Goal: Transaction & Acquisition: Purchase product/service

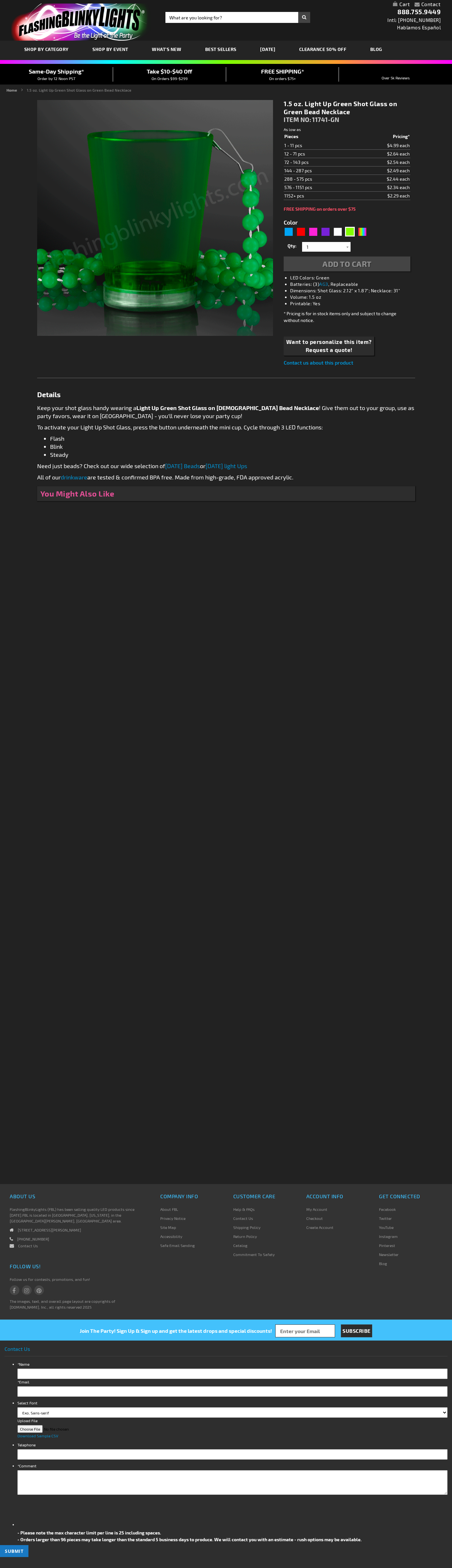
type input "5648"
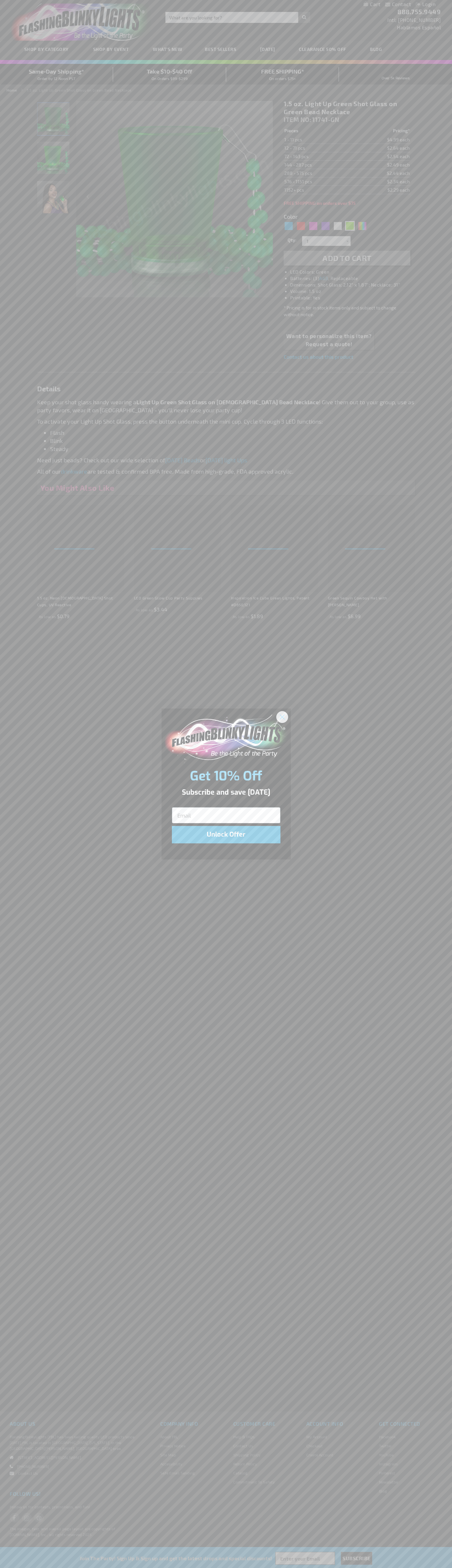
click at [282, 716] on icon "Close dialog" at bounding box center [281, 716] width 4 height 4
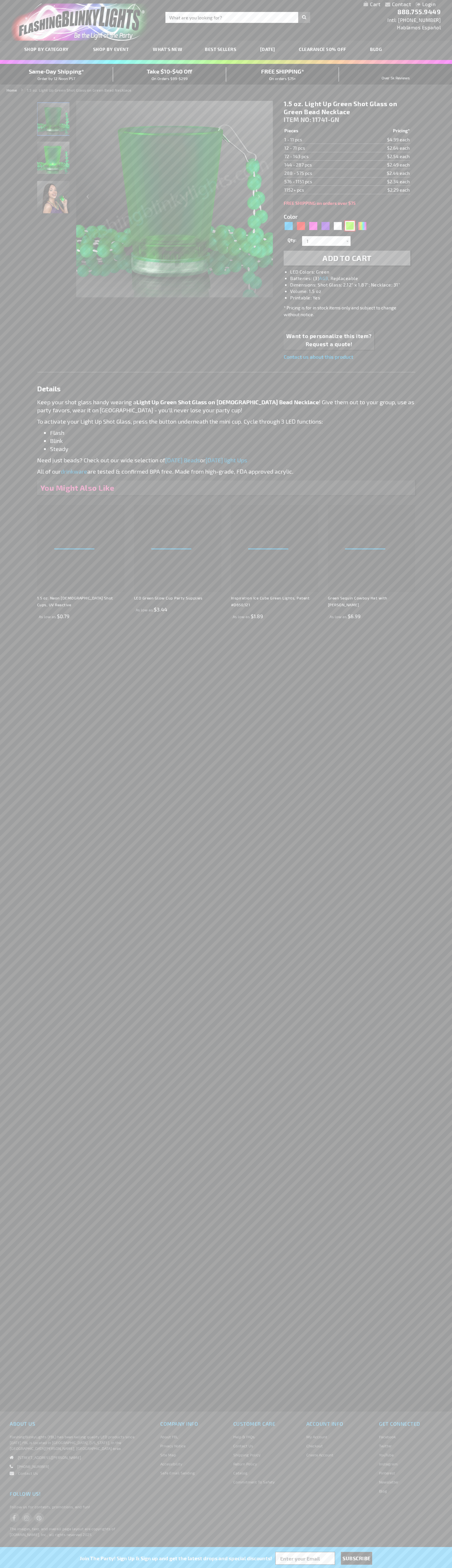
click at [350, 226] on div "Green" at bounding box center [350, 226] width 10 height 10
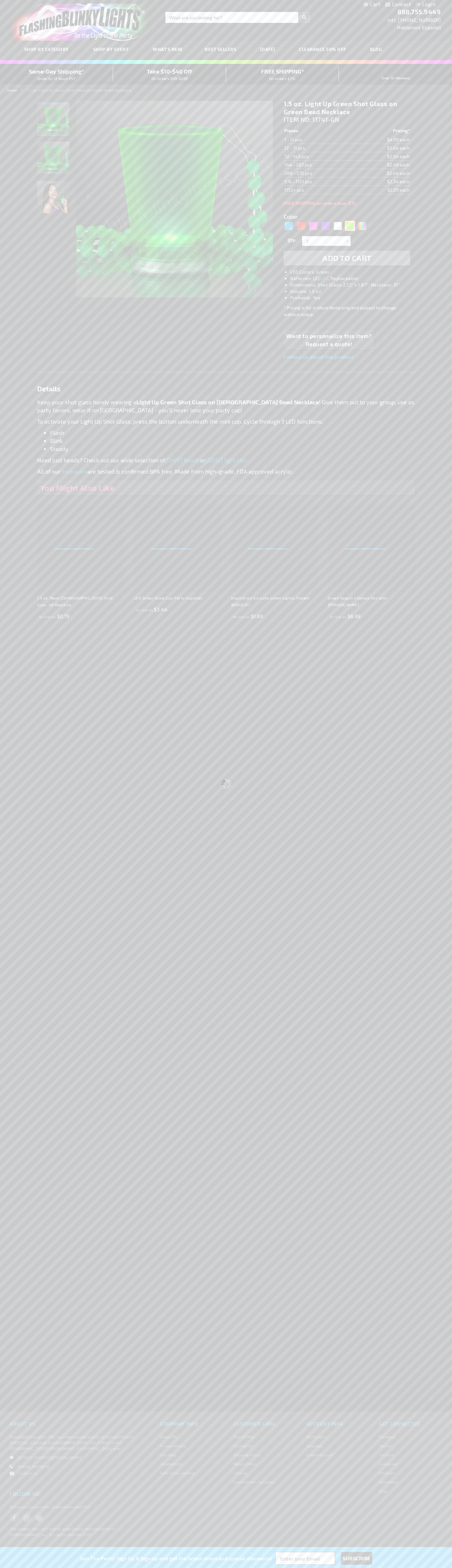
select select
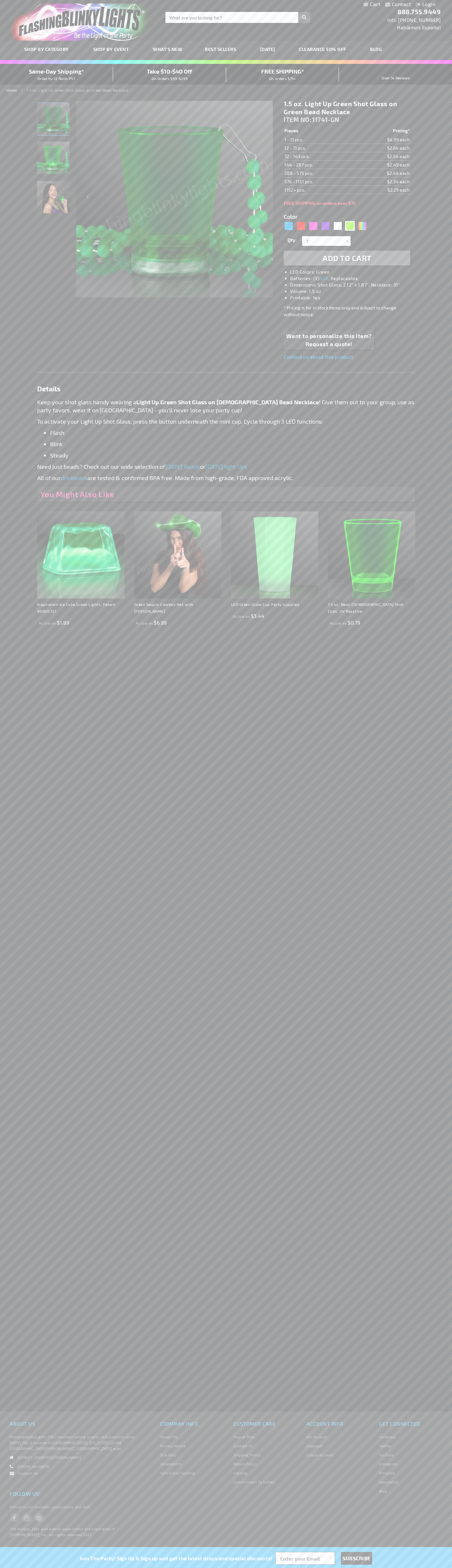
click at [347, 258] on span "Add to Cart" at bounding box center [347, 257] width 49 height 9
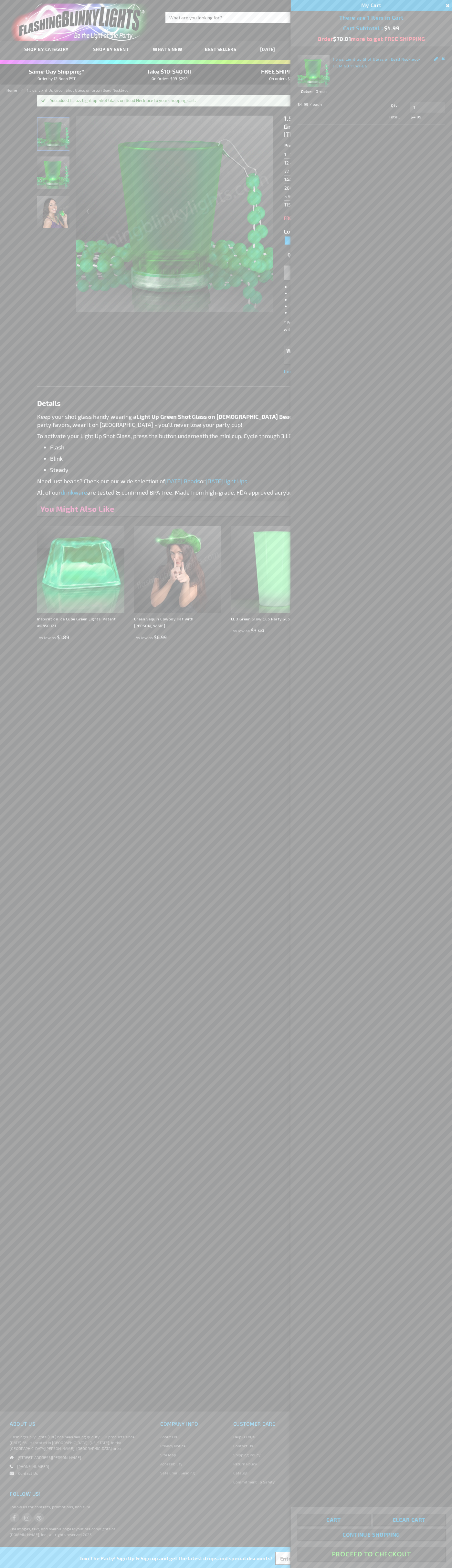
click at [371, 1554] on button "Proceed To Checkout" at bounding box center [371, 1554] width 148 height 15
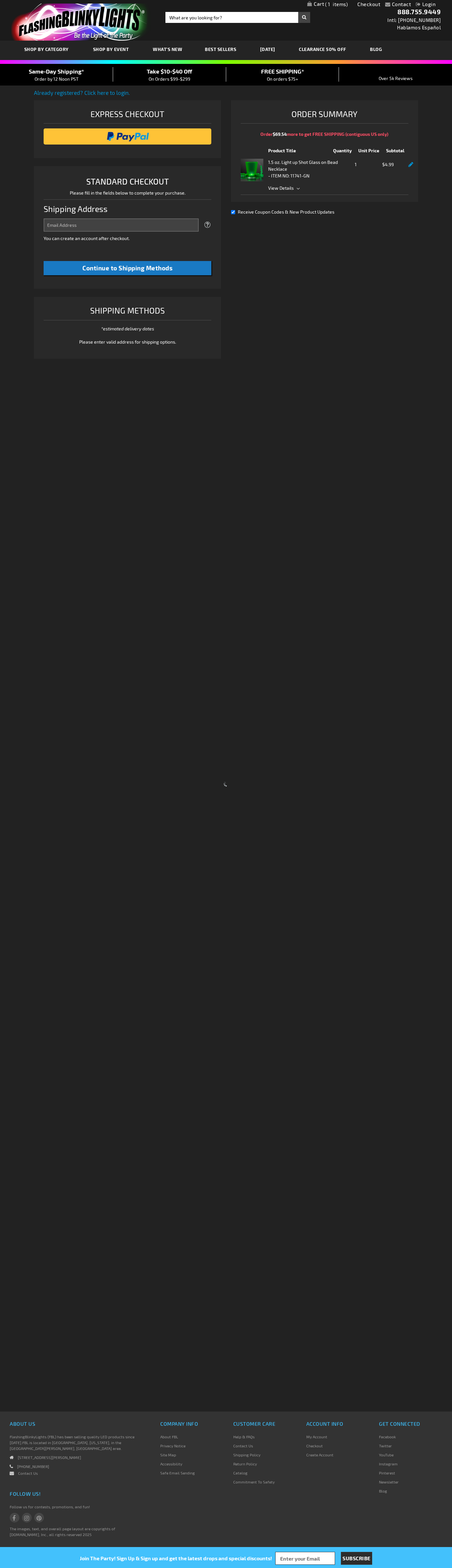
select select "US"
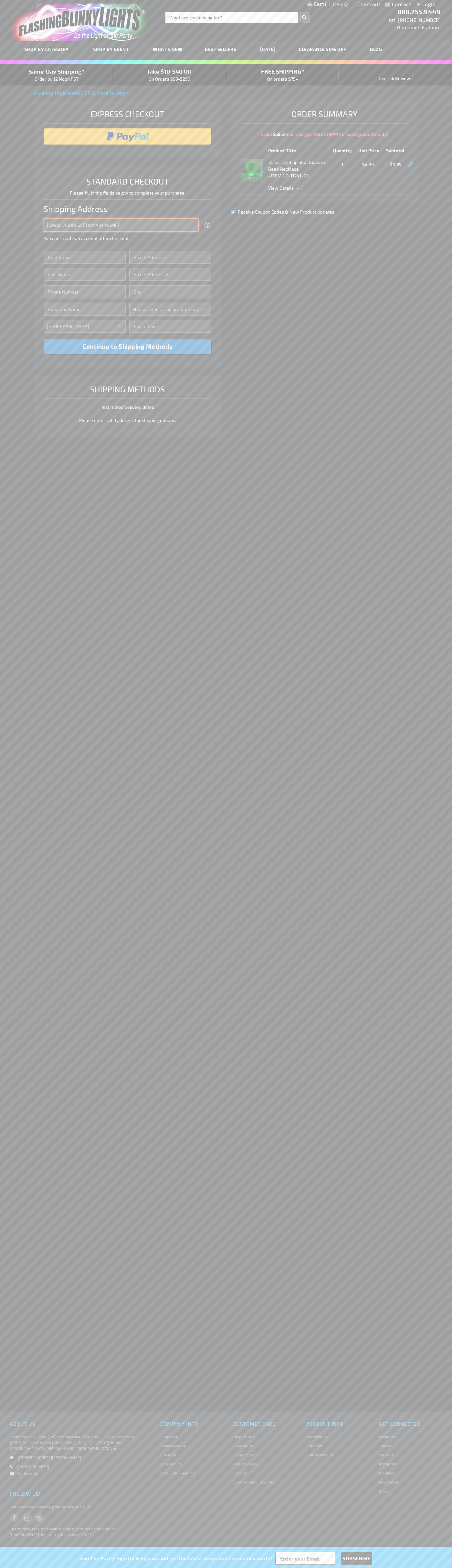
type input "johnsmith005@storebotmail.joonix.net"
type input "John"
type input "4581 Webb Street"
type input "First floor"
type input "pryor"
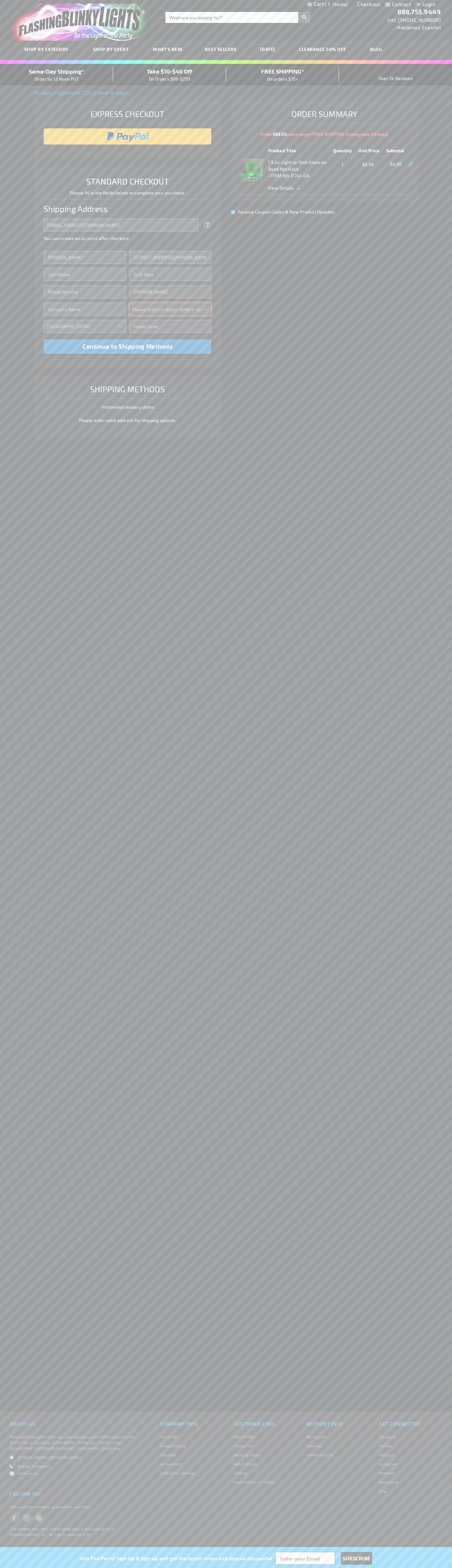
select select "48"
type input "74361"
type input "Smith"
type input "6502530000"
type input "John Smith"
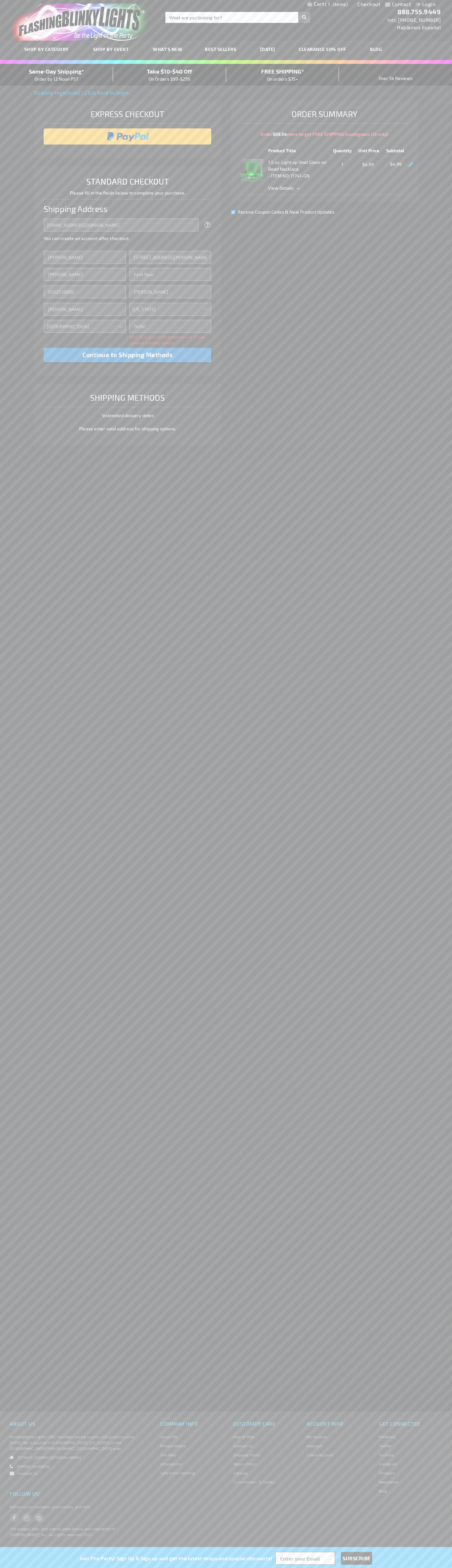
click at [57, 75] on div "Same-Day Shipping* Order by 12 Noon PST" at bounding box center [57, 74] width 113 height 15
click at [127, 136] on input "image" at bounding box center [127, 136] width 161 height 13
